Goal: Book appointment/travel/reservation

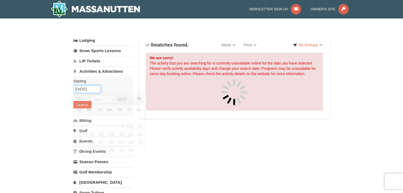
click at [93, 88] on input "[DATE]" at bounding box center [87, 89] width 28 height 8
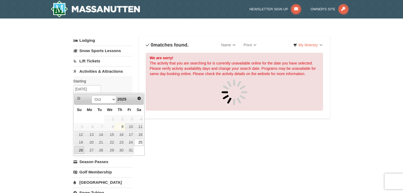
click at [78, 152] on link "26" at bounding box center [78, 150] width 9 height 7
type input "[DATE]"
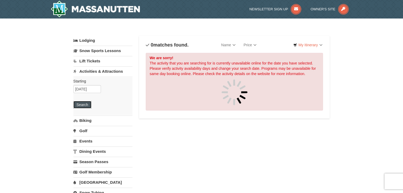
click at [82, 105] on button "Search" at bounding box center [82, 104] width 18 height 7
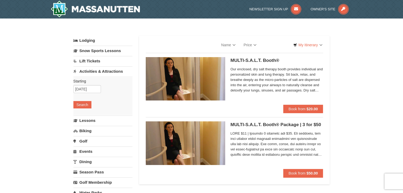
select select "10"
